Goal: Information Seeking & Learning: Learn about a topic

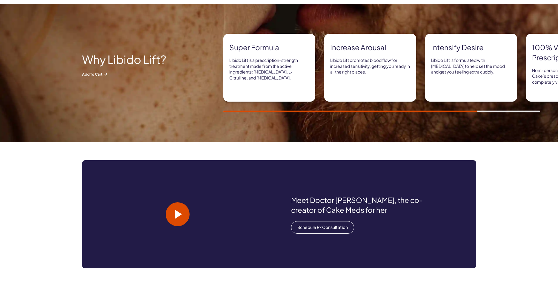
scroll to position [457, 0]
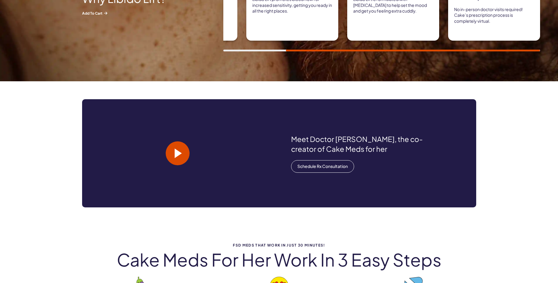
click at [178, 153] on span at bounding box center [178, 153] width 7 height 10
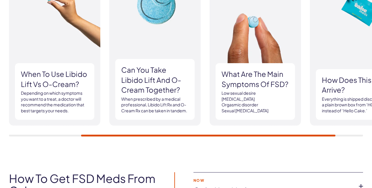
scroll to position [855, 0]
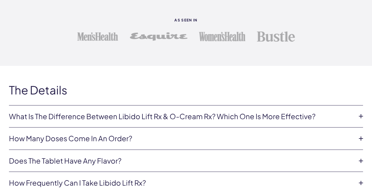
scroll to position [1258, 0]
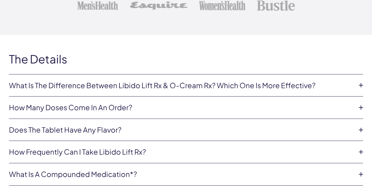
click at [360, 126] on icon at bounding box center [360, 130] width 9 height 9
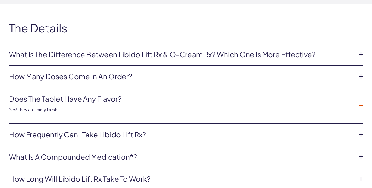
scroll to position [1320, 0]
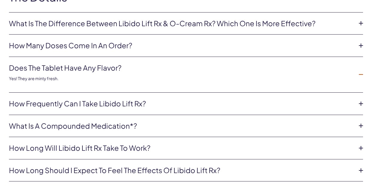
click at [359, 99] on icon at bounding box center [360, 103] width 9 height 9
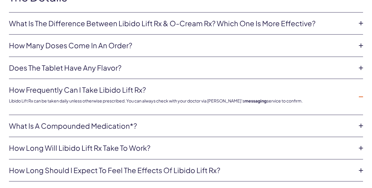
click at [360, 121] on icon at bounding box center [360, 125] width 9 height 9
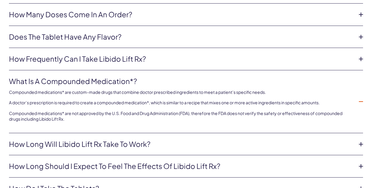
scroll to position [1382, 0]
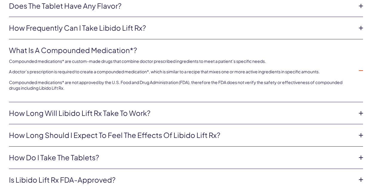
click at [359, 109] on icon at bounding box center [360, 113] width 9 height 9
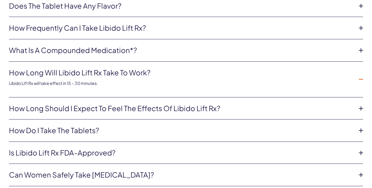
click at [361, 104] on icon at bounding box center [360, 108] width 9 height 9
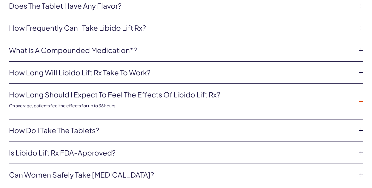
scroll to position [1413, 0]
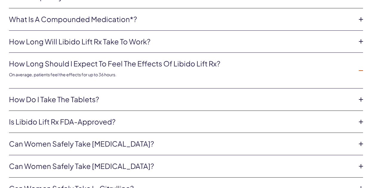
click at [358, 95] on icon at bounding box center [360, 99] width 9 height 9
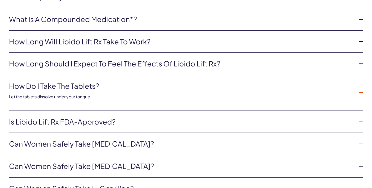
scroll to position [1444, 0]
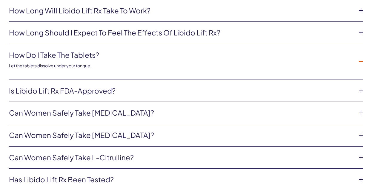
click at [360, 87] on icon at bounding box center [360, 91] width 9 height 9
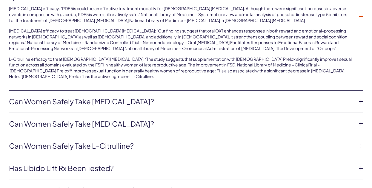
scroll to position [1600, 0]
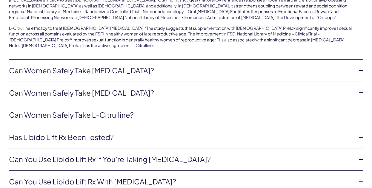
click at [361, 66] on icon at bounding box center [360, 70] width 9 height 9
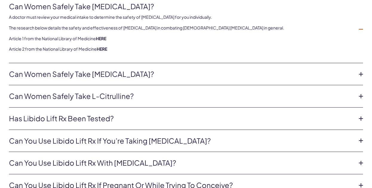
scroll to position [1506, 0]
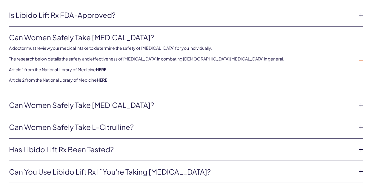
click at [81, 100] on link "Can women safely take [MEDICAL_DATA]?" at bounding box center [181, 105] width 344 height 10
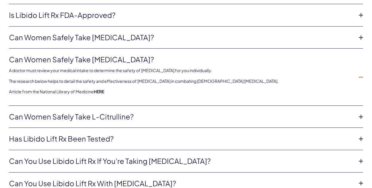
click at [75, 134] on link "Has Libido Lift Rx been tested?" at bounding box center [181, 139] width 344 height 10
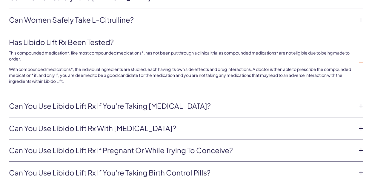
scroll to position [1600, 0]
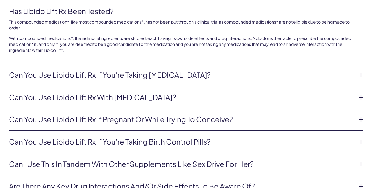
click at [361, 71] on icon at bounding box center [360, 75] width 9 height 9
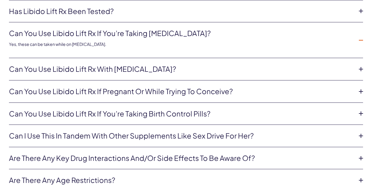
scroll to position [1631, 0]
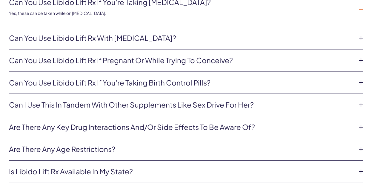
click at [362, 78] on icon at bounding box center [360, 82] width 9 height 9
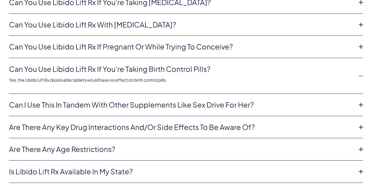
click at [361, 101] on icon at bounding box center [360, 105] width 9 height 9
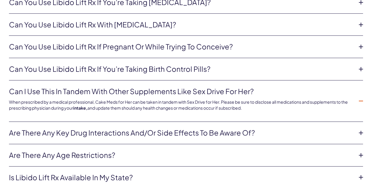
click at [362, 151] on icon at bounding box center [360, 155] width 9 height 9
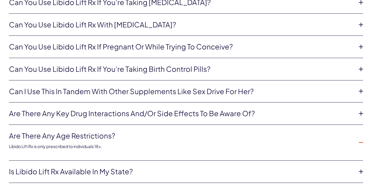
scroll to position [1662, 0]
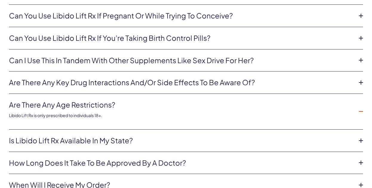
click at [360, 136] on icon at bounding box center [360, 140] width 9 height 9
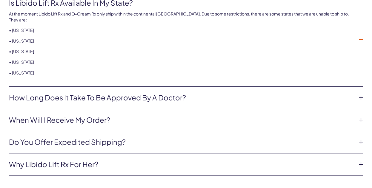
scroll to position [1817, 0]
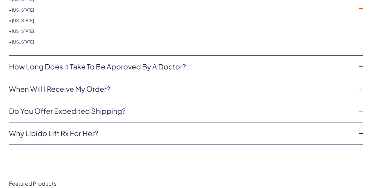
click at [359, 129] on icon at bounding box center [360, 133] width 9 height 9
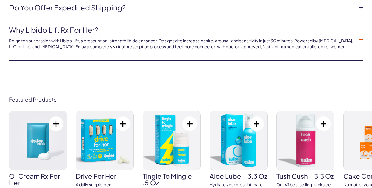
scroll to position [1879, 0]
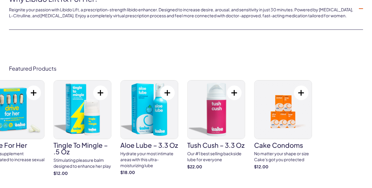
click at [160, 103] on div "O-Cream Rx for Her A topical prescription formulated to enhance arousal and sen…" at bounding box center [97, 131] width 354 height 102
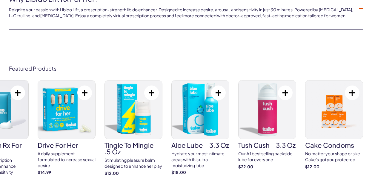
click at [330, 97] on img at bounding box center [333, 110] width 57 height 59
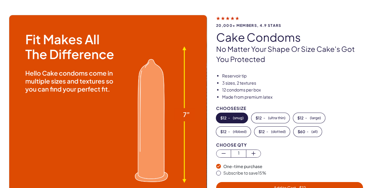
scroll to position [31, 0]
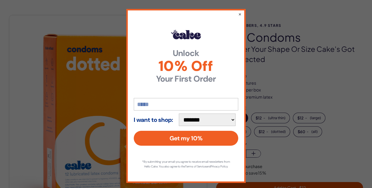
click at [238, 14] on div "**********" at bounding box center [185, 96] width 119 height 174
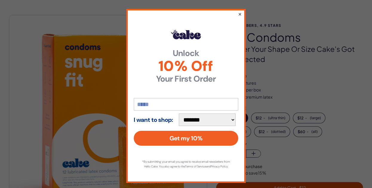
click at [240, 13] on button "×" at bounding box center [240, 13] width 4 height 7
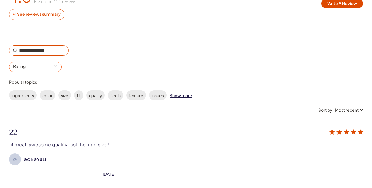
scroll to position [1086, 0]
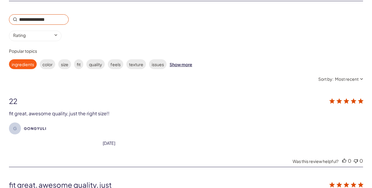
click at [23, 59] on label "ingredients" at bounding box center [23, 64] width 28 height 10
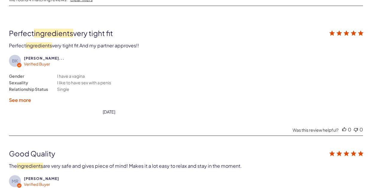
scroll to position [1211, 0]
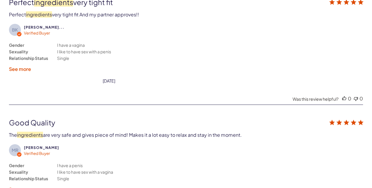
click at [19, 66] on label "See more" at bounding box center [20, 69] width 22 height 6
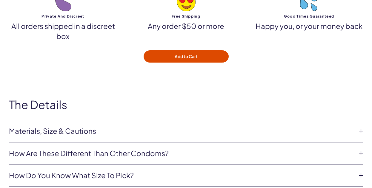
scroll to position [1832, 0]
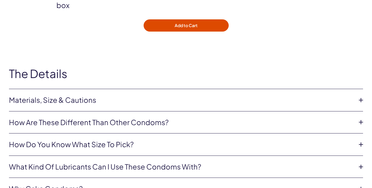
click at [360, 118] on icon at bounding box center [360, 122] width 9 height 9
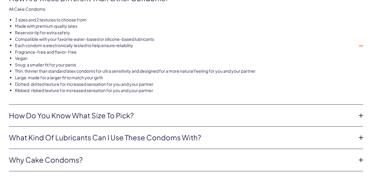
scroll to position [1987, 0]
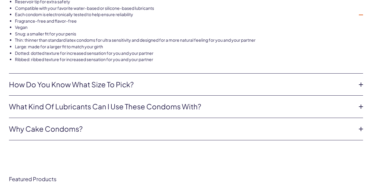
click at [360, 125] on icon at bounding box center [360, 129] width 9 height 9
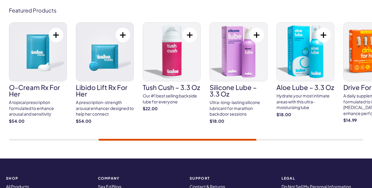
scroll to position [2049, 0]
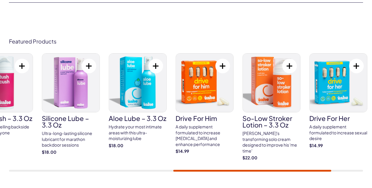
click at [207, 81] on img at bounding box center [204, 83] width 57 height 59
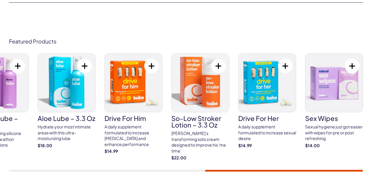
click at [131, 58] on img at bounding box center [133, 83] width 57 height 59
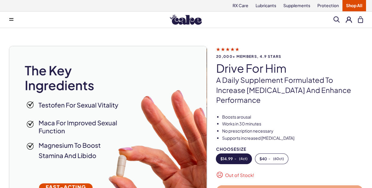
scroll to position [31, 0]
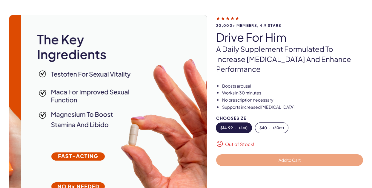
click at [287, 104] on div "20,000+ members, 4.9 stars drive for him A daily supplement formulated to incre…" at bounding box center [186, 120] width 354 height 211
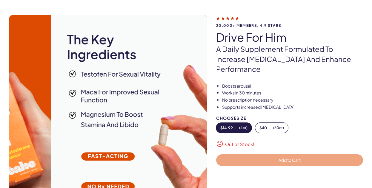
click at [178, 101] on img at bounding box center [150, 114] width 198 height 198
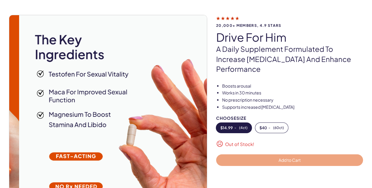
click at [127, 92] on img at bounding box center [118, 114] width 198 height 198
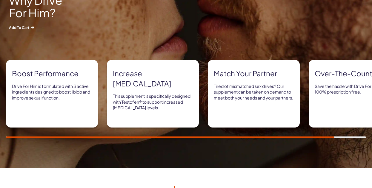
scroll to position [341, 0]
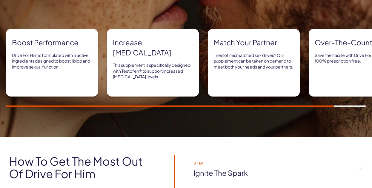
click at [343, 105] on div "Boost performance Drive For Him is formulated with 3 active ingredients designe…" at bounding box center [186, 68] width 360 height 79
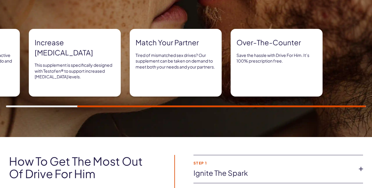
click at [194, 88] on div "Boost performance Drive For Him is formulated with 3 active ingredients designe…" at bounding box center [108, 63] width 360 height 68
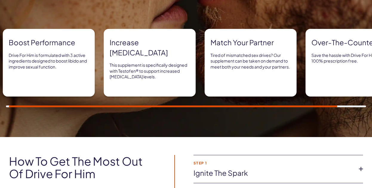
click at [341, 81] on div "Over-the-counter Save the hassle with Drive For Him. It’s 100% prescription fre…" at bounding box center [351, 63] width 92 height 68
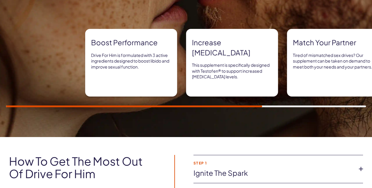
click at [249, 80] on div "Boost performance Drive For Him is formulated with 3 active ingredients designe…" at bounding box center [265, 63] width 360 height 68
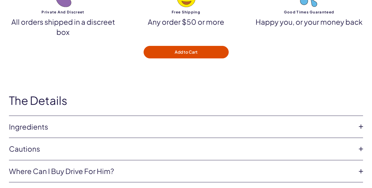
scroll to position [1956, 0]
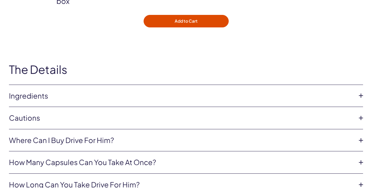
click at [359, 91] on icon at bounding box center [360, 95] width 9 height 9
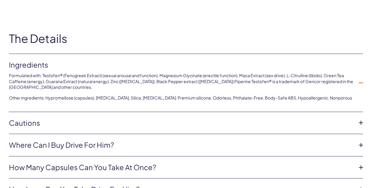
scroll to position [2018, 0]
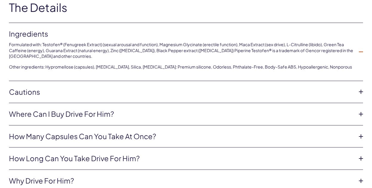
click at [360, 87] on icon at bounding box center [360, 91] width 9 height 9
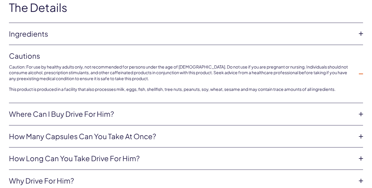
scroll to position [2049, 0]
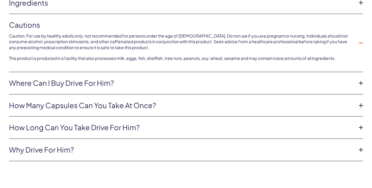
click at [361, 79] on icon at bounding box center [360, 83] width 9 height 9
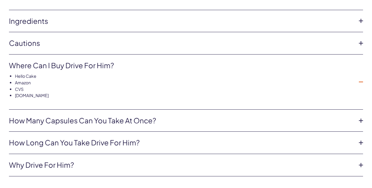
scroll to position [2062, 0]
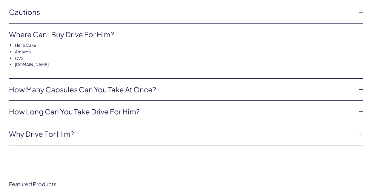
click at [361, 85] on icon at bounding box center [360, 89] width 9 height 9
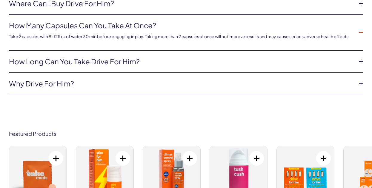
scroll to position [2124, 0]
